Goal: Find contact information: Find contact information

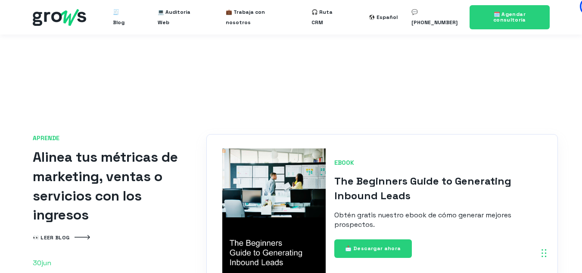
scroll to position [1886, 0]
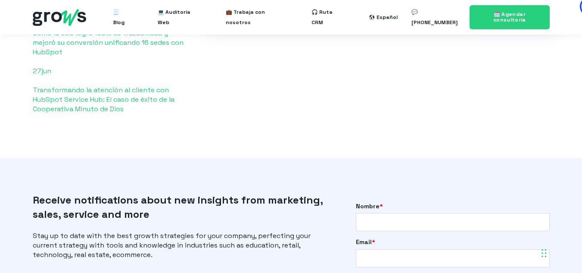
drag, startPoint x: 476, startPoint y: 131, endPoint x: 511, endPoint y: 102, distance: 45.3
click at [515, 100] on div "APRENDE Alinea tus métricas de marketing, ventas o servicios con los ingresos 👀…" at bounding box center [291, 4] width 535 height 239
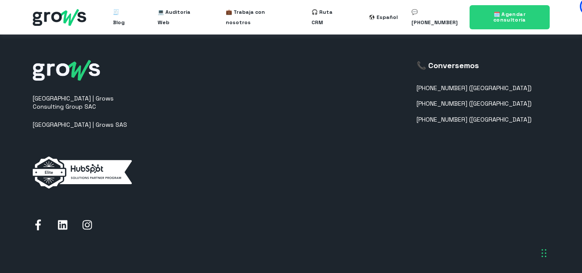
scroll to position [2317, 0]
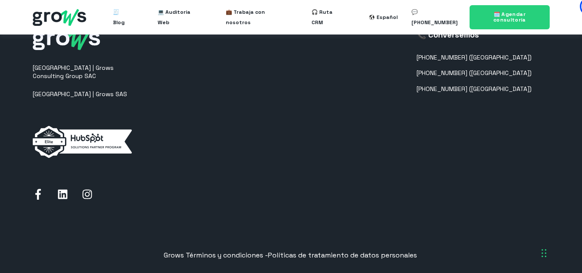
click at [426, 115] on div "[GEOGRAPHIC_DATA] | Grows Consulting Group SAC [GEOGRAPHIC_DATA] | Grows SAS 📞 …" at bounding box center [291, 116] width 517 height 277
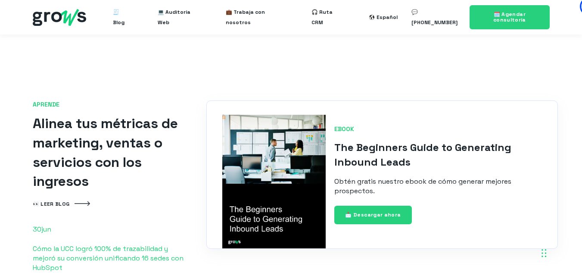
scroll to position [1368, 0]
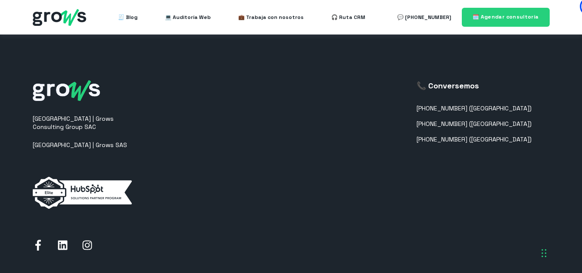
scroll to position [1018, 0]
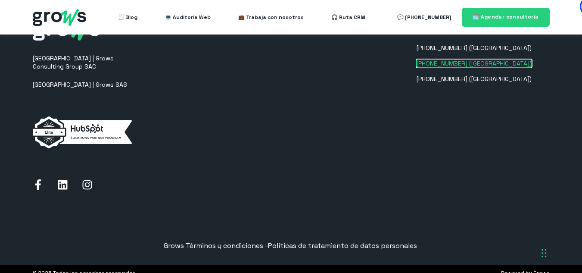
click at [496, 66] on link "[PHONE_NUMBER] ([GEOGRAPHIC_DATA])" at bounding box center [474, 63] width 115 height 7
click at [507, 64] on link "[PHONE_NUMBER] ([GEOGRAPHIC_DATA])" at bounding box center [474, 63] width 115 height 7
click at [513, 63] on link "[PHONE_NUMBER] ([GEOGRAPHIC_DATA])" at bounding box center [474, 63] width 115 height 7
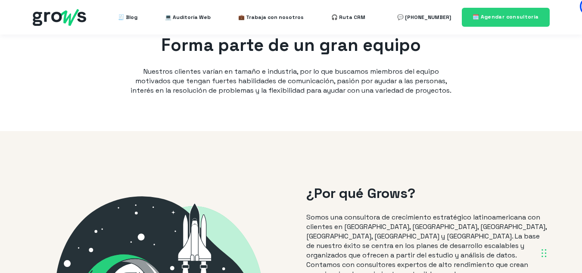
scroll to position [0, 0]
